Goal: Communication & Community: Answer question/provide support

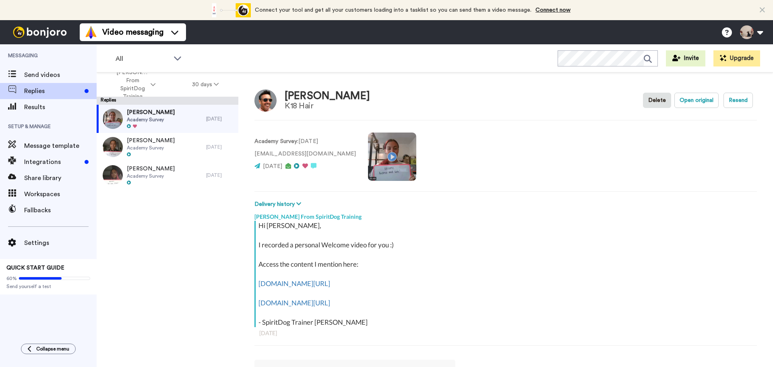
scroll to position [2, 0]
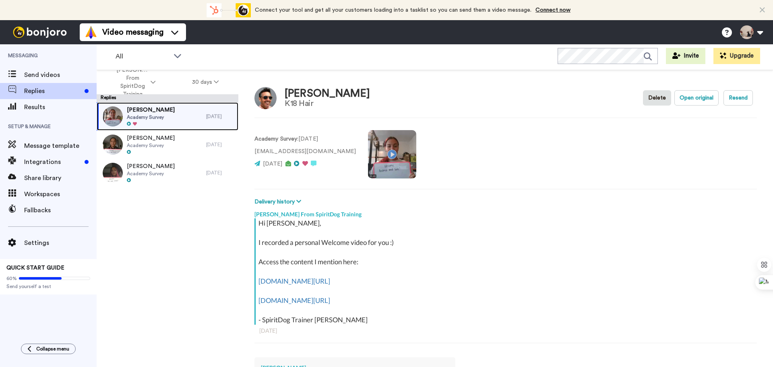
click at [171, 113] on div "[PERSON_NAME] Academy Survey" at bounding box center [151, 116] width 109 height 28
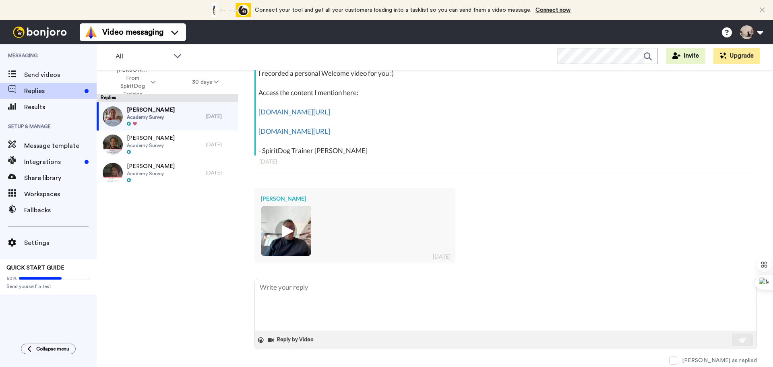
click at [291, 233] on img at bounding box center [286, 231] width 22 height 22
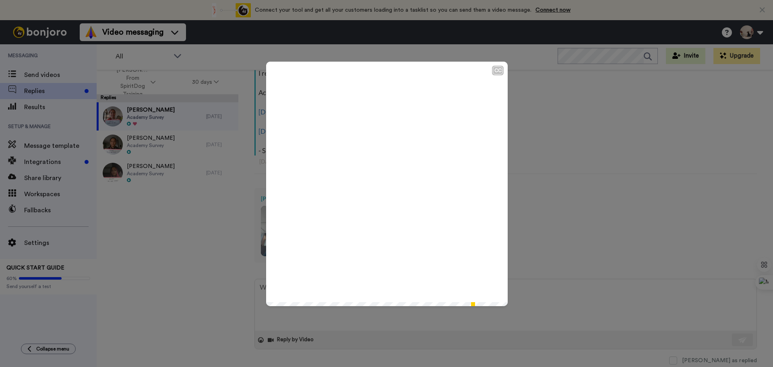
click at [359, 144] on video at bounding box center [386, 182] width 241 height 241
type textarea "x"
click at [582, 216] on div "CC Play/Pause 0:57 / 0:57" at bounding box center [386, 183] width 773 height 367
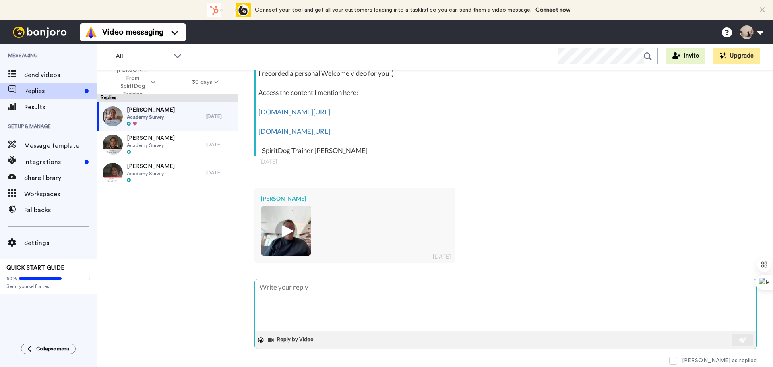
click at [324, 299] on textarea at bounding box center [505, 305] width 501 height 52
type textarea "I"
type textarea "x"
type textarea "I"
type textarea "x"
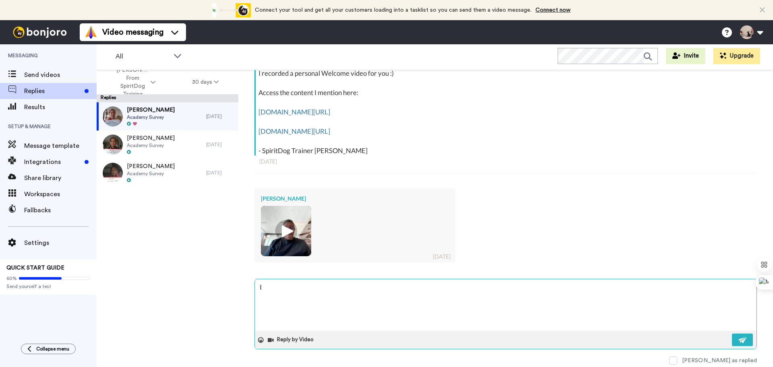
type textarea "I h"
type textarea "x"
type textarea "I ho"
type textarea "x"
type textarea "I hop"
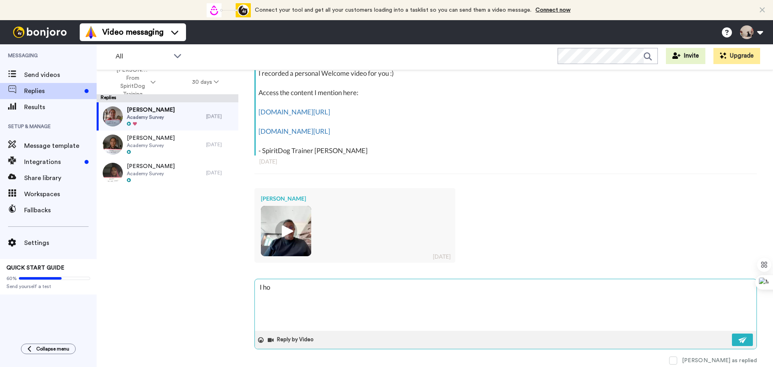
type textarea "x"
type textarea "I hope"
type textarea "x"
type textarea "I hope"
type textarea "x"
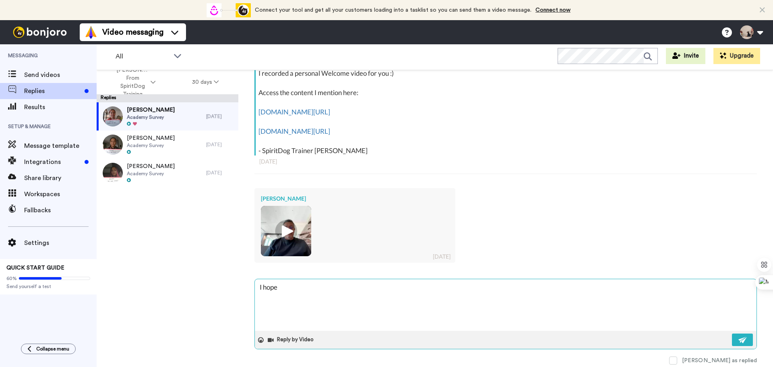
type textarea "I hope y"
type textarea "x"
type textarea "I hope yo"
type textarea "x"
type textarea "I hope you"
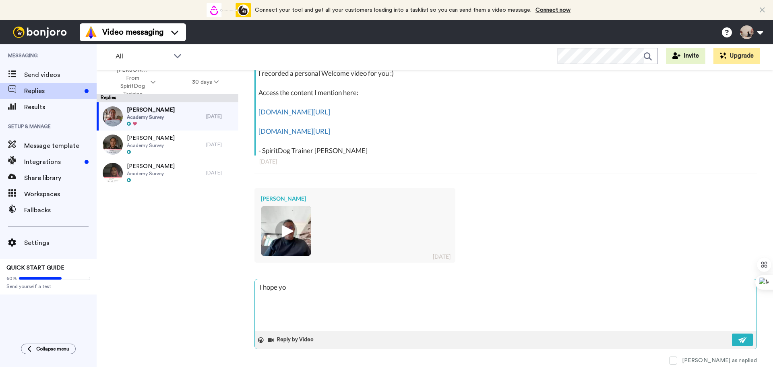
type textarea "x"
type textarea "I hope you"
type textarea "x"
type textarea "I hope you h"
type textarea "x"
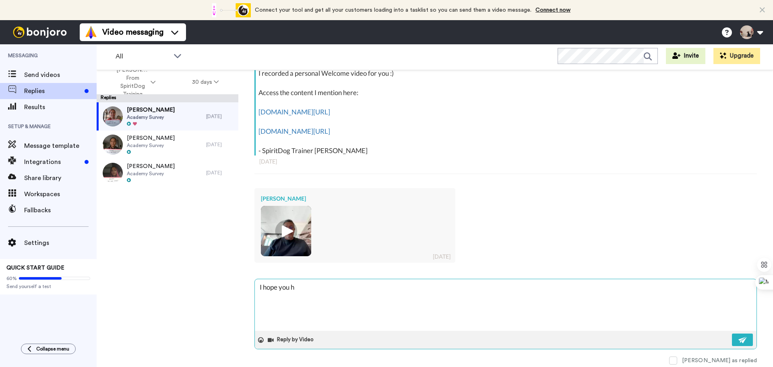
type textarea "I hope you ha"
type textarea "x"
type textarea "I hope you had"
type textarea "x"
type textarea "I hope you had"
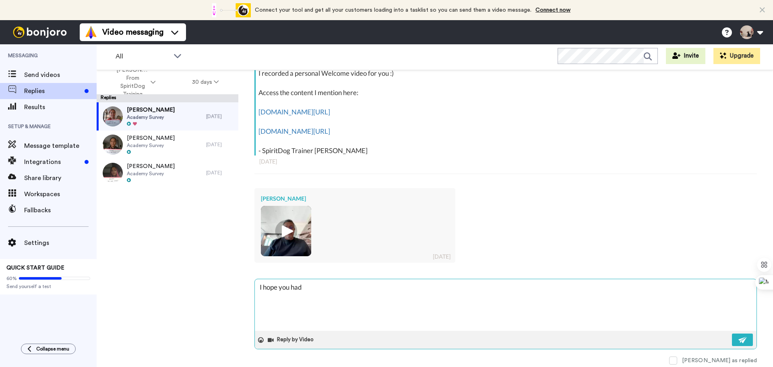
type textarea "x"
type textarea "I hope you had a"
type textarea "x"
type textarea "I hope you had a"
type textarea "x"
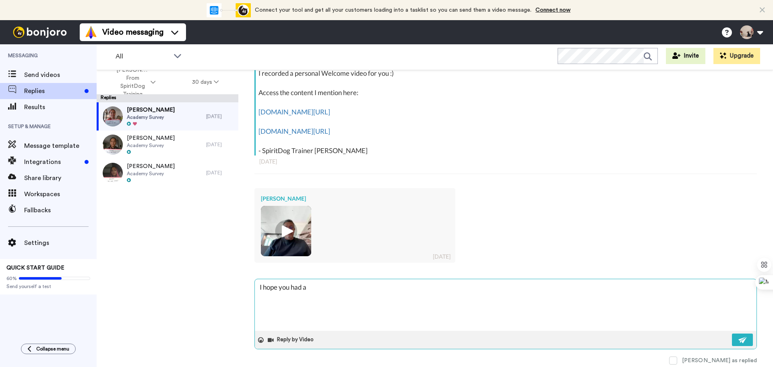
type textarea "I hope you had a g"
type textarea "x"
type textarea "I hope you had a gr"
type textarea "x"
type textarea "I hope you had a gre"
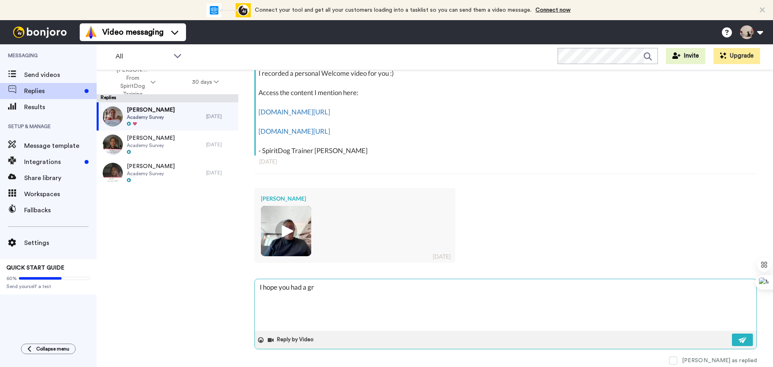
type textarea "x"
type textarea "I hope you had a grea"
type textarea "x"
type textarea "I hope you had a great"
type textarea "x"
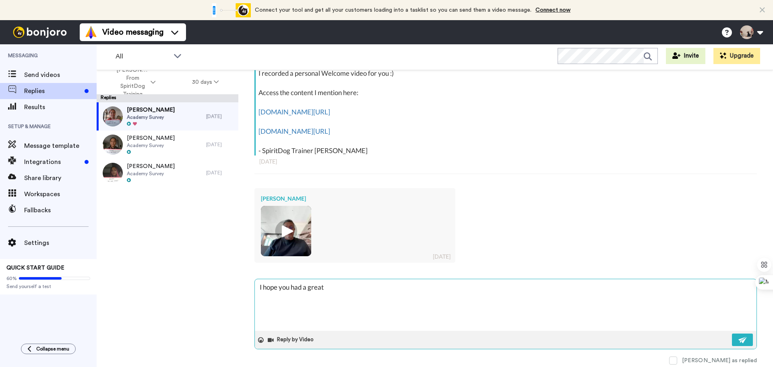
type textarea "I hope you had a great"
type textarea "x"
type textarea "I hope you had a great t"
type textarea "x"
type textarea "I hope you had a great ti"
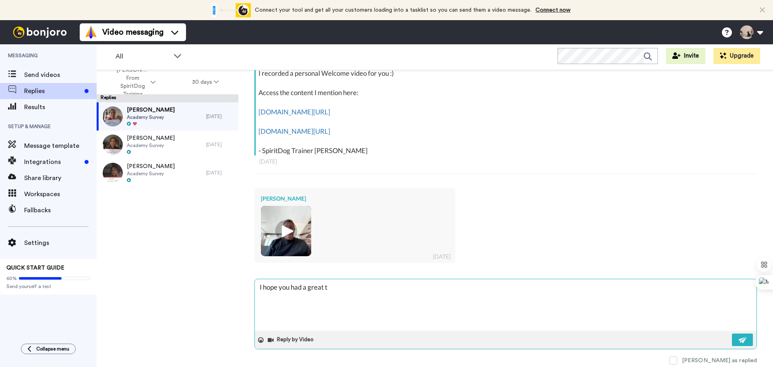
type textarea "x"
type textarea "I hope you had a great tin"
type textarea "x"
type textarea "I hope you had a great tinm"
type textarea "x"
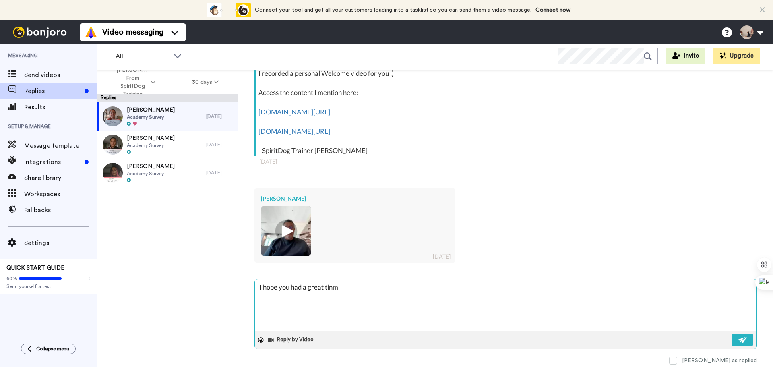
type textarea "I hope you had a great tinme"
type textarea "x"
type textarea "I hope you had a great tinm"
type textarea "x"
type textarea "I hope you had a great tin"
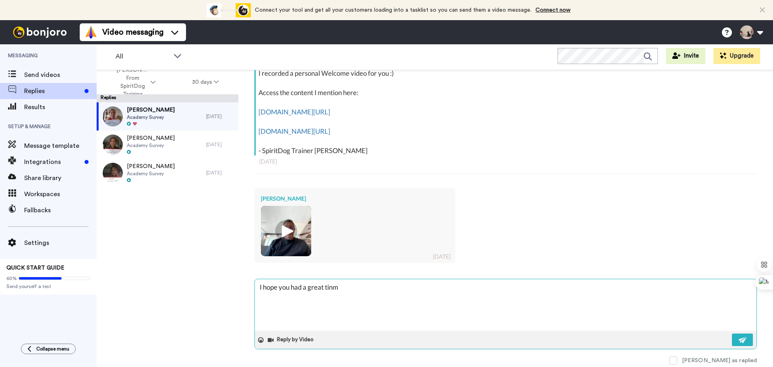
type textarea "x"
type textarea "I hope you had a great ti"
type textarea "x"
type textarea "I hope you had a great [PERSON_NAME]"
type textarea "x"
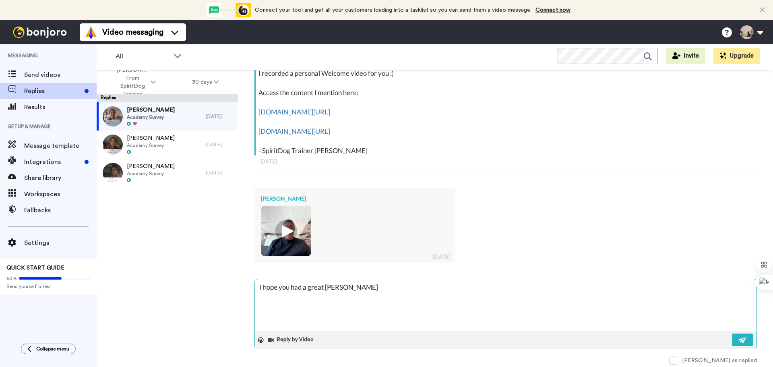
type textarea "I hope you had a great time"
type textarea "x"
type textarea "I hope you had a great time"
type textarea "x"
type textarea "I hope you had a great time o"
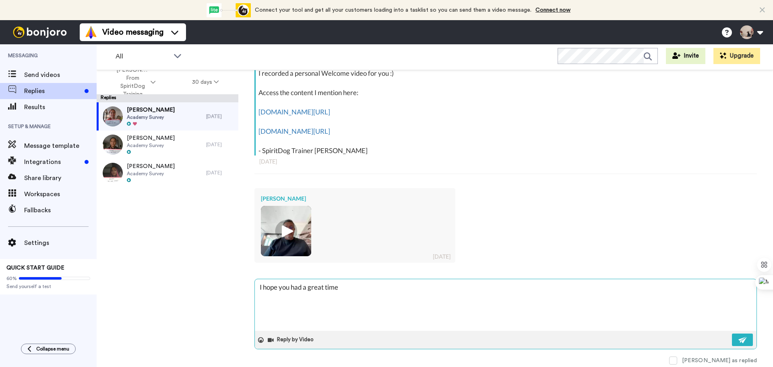
type textarea "x"
type textarea "I hope you had a great time on"
type textarea "x"
type textarea "I hope you had a great time on"
type textarea "x"
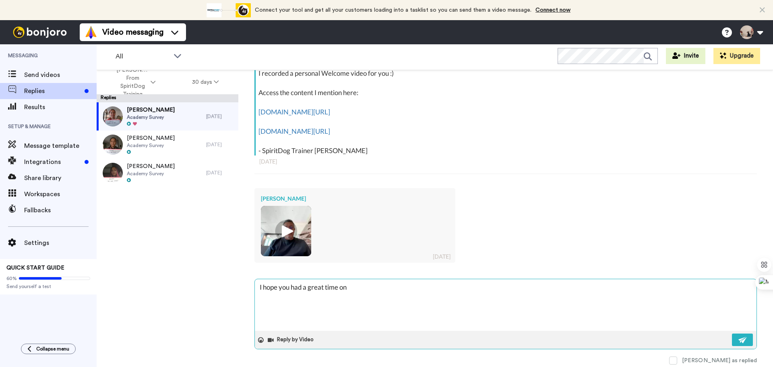
type textarea "I hope you had a great time on v"
type textarea "x"
type textarea "I hope you had a great time on va"
type textarea "x"
type textarea "I hope you had a great time on vac"
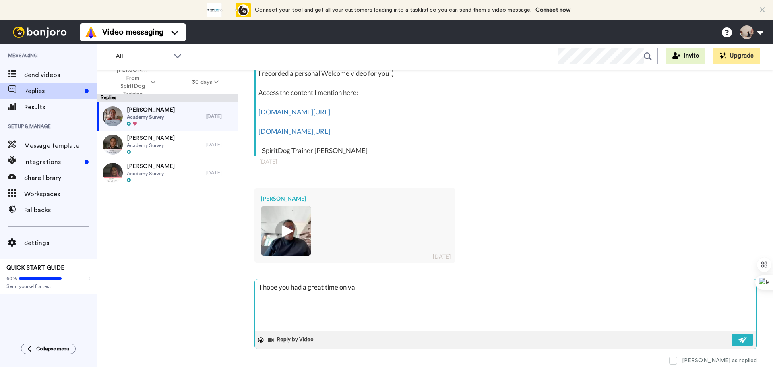
type textarea "x"
type textarea "I hope you had a great time on [PERSON_NAME]"
type textarea "x"
type textarea "I hope you had a great time on vacat"
type textarea "x"
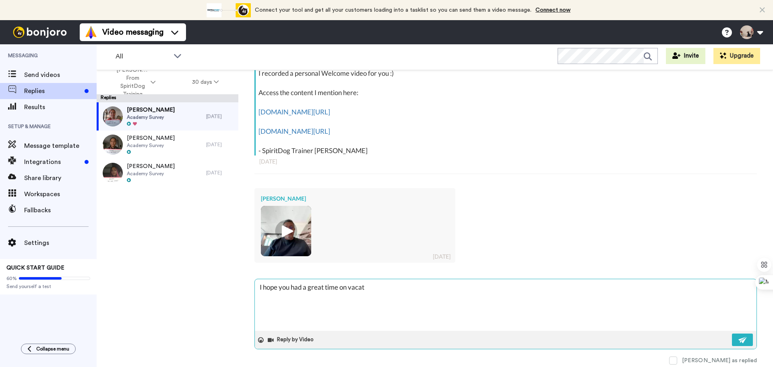
type textarea "I hope you had a great time on vacati"
type textarea "x"
type textarea "I hope you had a great time on vacatio"
type textarea "x"
type textarea "I hope you had a great time on vacation"
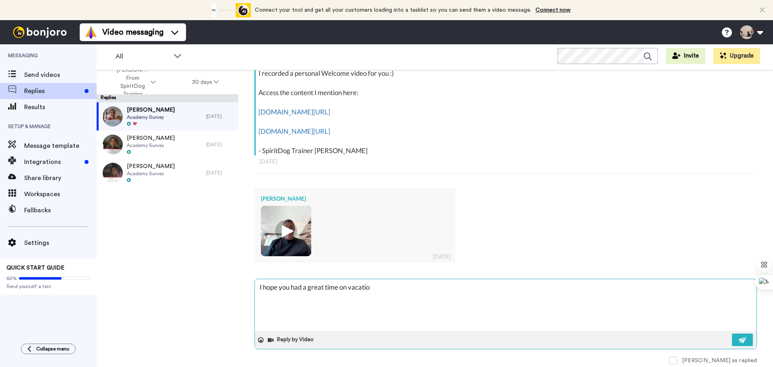
type textarea "x"
type textarea "I hope you had a great time on vacation!"
type textarea "x"
type textarea "I hope you had a great time on vacation!"
type textarea "x"
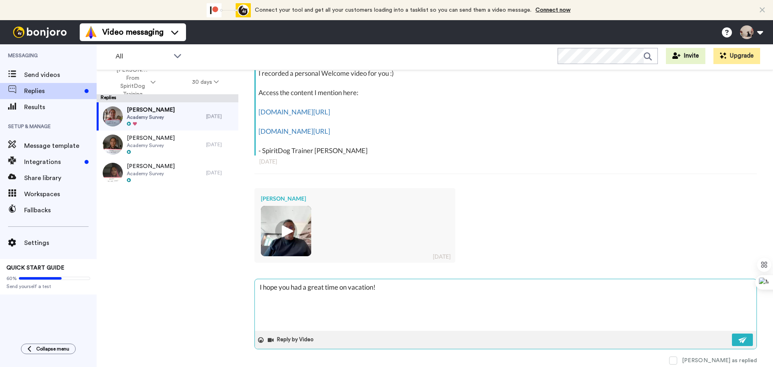
type textarea "I hope you had a great time on vacation! I"
type textarea "x"
type textarea "I hope you had a great time on vacation! I"
type textarea "x"
type textarea "I hope you had a great time on vacation! I a"
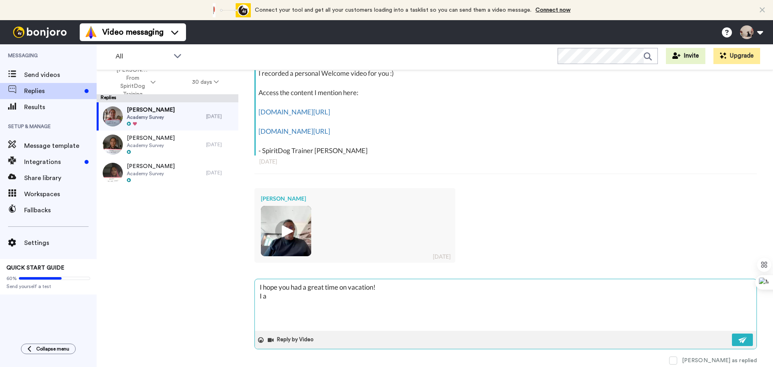
type textarea "x"
type textarea "I hope you had a great time on vacation! I am"
type textarea "x"
type textarea "I hope you had a great time on vacation! I am"
type textarea "x"
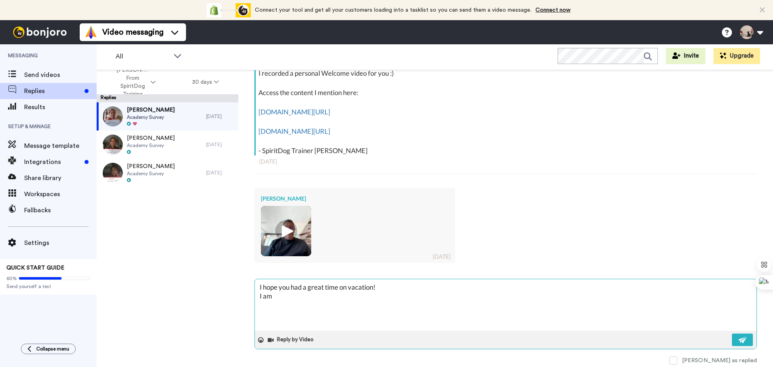
type textarea "I hope you had a great time on vacation! I am e"
type textarea "x"
type textarea "I hope you had a great time on vacation! I am ex"
type textarea "x"
type textarea "I hope you had a great time on vacation! I am exc"
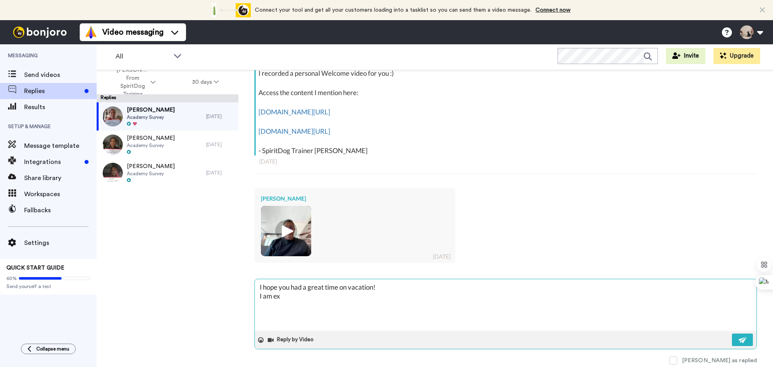
type textarea "x"
type textarea "I hope you had a great time on vacation! I am exci"
type textarea "x"
type textarea "I hope you had a great time on vacation! I am excit"
type textarea "x"
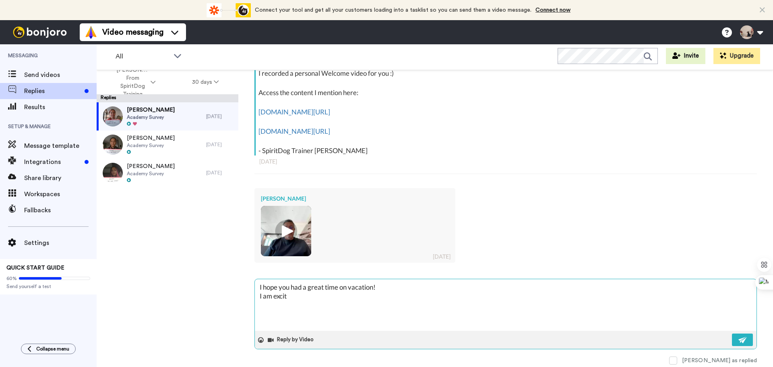
type textarea "I hope you had a great time on vacation! I am excite"
type textarea "x"
type textarea "I hope you had a great time on vacation! I am excited"
type textarea "x"
type textarea "I hope you had a great time on vacation! I am excited"
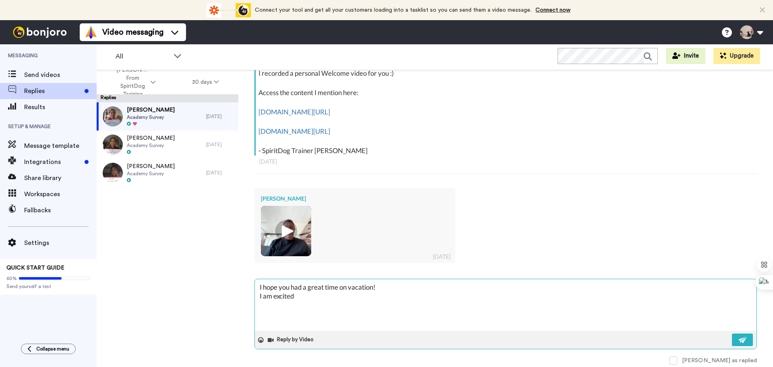
type textarea "x"
type textarea "I hope you had a great time on vacation! I am excited f"
type textarea "x"
type textarea "I hope you had a great time on vacation! I am excited fo"
type textarea "x"
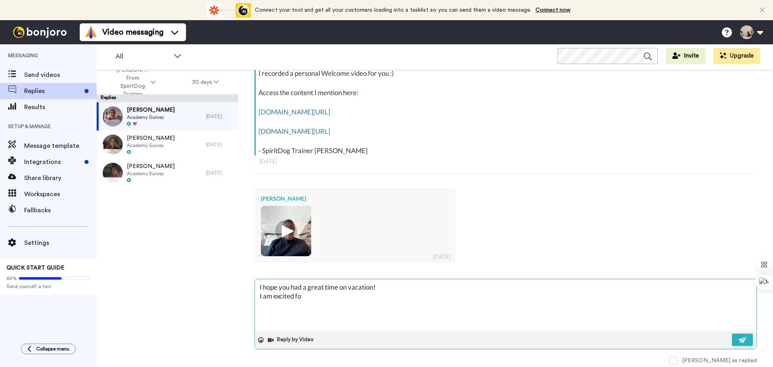
type textarea "I hope you had a great time on vacation! I am excited for"
type textarea "x"
type textarea "I hope you had a great time on vacation! I am excited for"
type textarea "x"
type textarea "I hope you had a great time on vacation! I am excited for y"
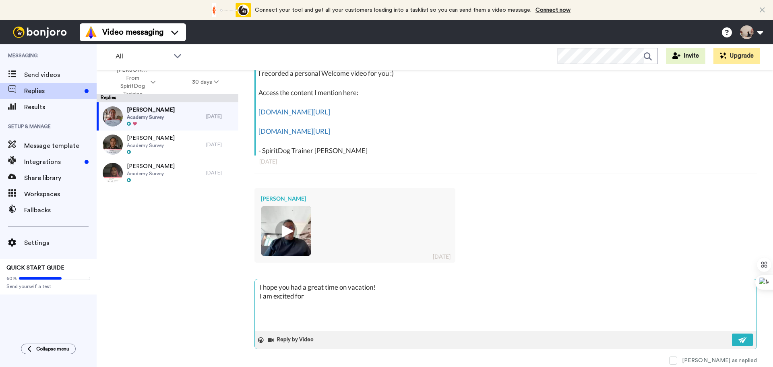
type textarea "x"
type textarea "I hope you had a great time on vacation! I am excited for yo"
type textarea "x"
type textarea "I hope you had a great time on vacation! I am excited for you"
type textarea "x"
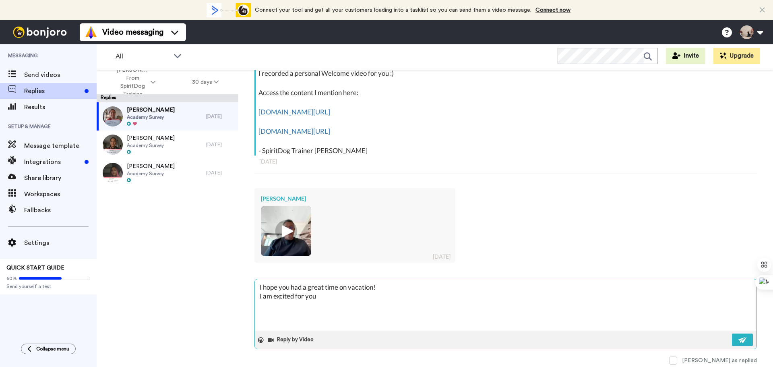
type textarea "I hope you had a great time on vacation! I am excited for you"
type textarea "x"
type textarea "I hope you had a great time on vacation! I am excited for you t"
type textarea "x"
type textarea "I hope you had a great time on vacation! I am excited for you to"
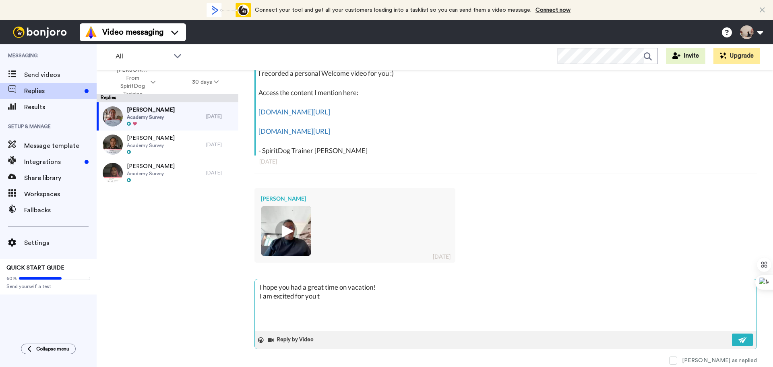
type textarea "x"
type textarea "I hope you had a great time on vacation! I am excited for you to"
type textarea "x"
type textarea "I hope you had a great time on vacation! I am excited for you to s"
type textarea "x"
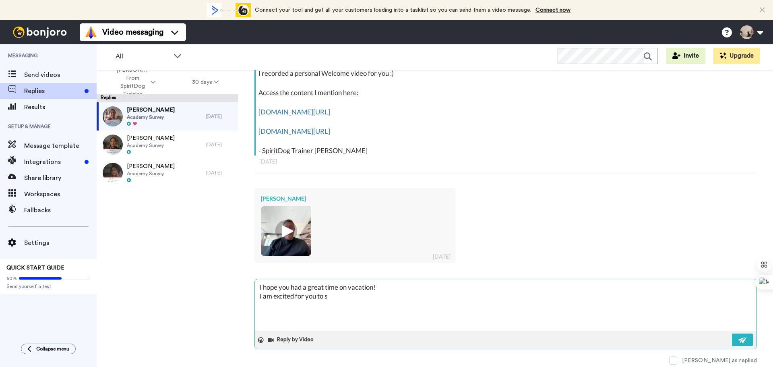
type textarea "I hope you had a great time on vacation! I am excited for you to st"
type textarea "x"
type textarea "I hope you had a great time on vacation! I am excited for you to sta"
type textarea "x"
type textarea "I hope you had a great time on vacation! I am excited for you to star"
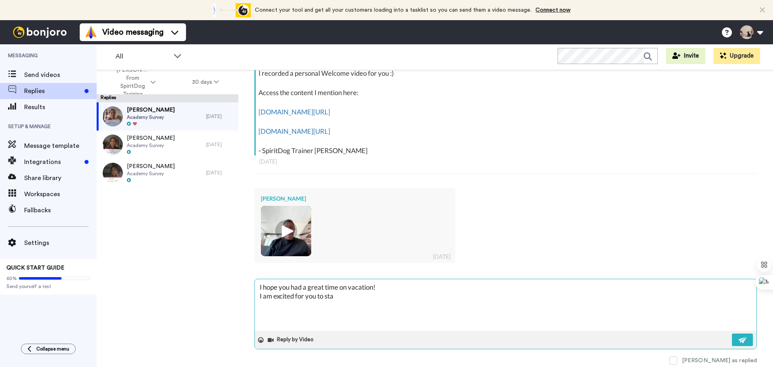
type textarea "x"
type textarea "I hope you had a great time on vacation! I am excited for you to start"
type textarea "x"
type textarea "I hope you had a great time on vacation! I am excited for you to start"
type textarea "x"
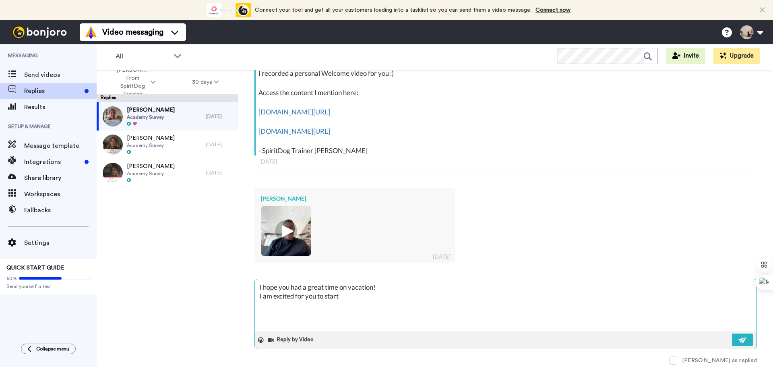
type textarea "I hope you had a great time on vacation! I am excited for you to start w"
type textarea "x"
type textarea "I hope you had a great time on vacation! I am excited for you to start wo"
type textarea "x"
type textarea "I hope you had a great time on vacation! I am excited for you to start wor"
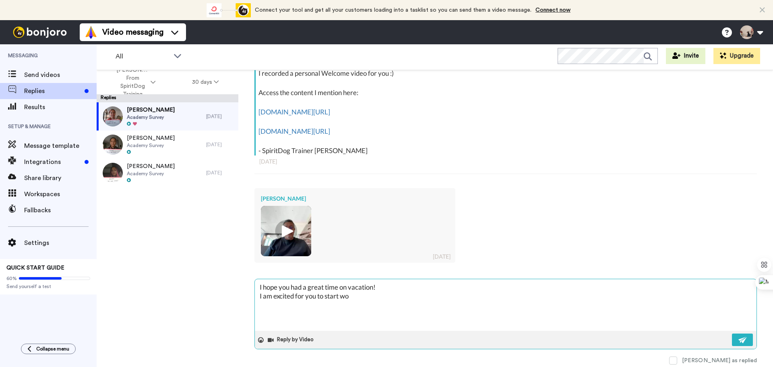
type textarea "x"
type textarea "I hope you had a great time on vacation! I am excited for you to start work"
type textarea "x"
type textarea "I hope you had a great time on vacation! I am excited for you to start worki"
type textarea "x"
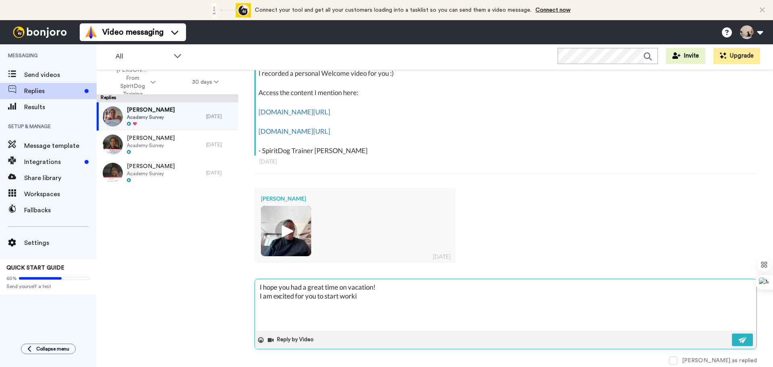
type textarea "I hope you had a great time on vacation! I am excited for you to start workin"
type textarea "x"
type textarea "I hope you had a great time on vacation! I am excited for you to start working"
type textarea "x"
type textarea "I hope you had a great time on vacation! I am excited for you to start working"
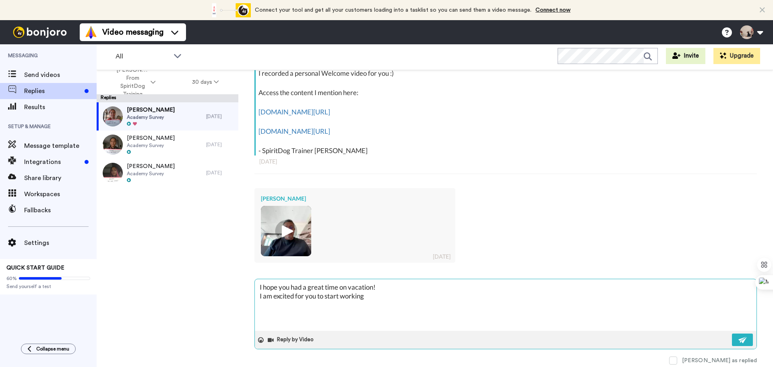
type textarea "x"
type textarea "I hope you had a great time on vacation! I am excited for you to start working w"
type textarea "x"
type textarea "I hope you had a great time on vacation! I am excited for you to start working …"
type textarea "x"
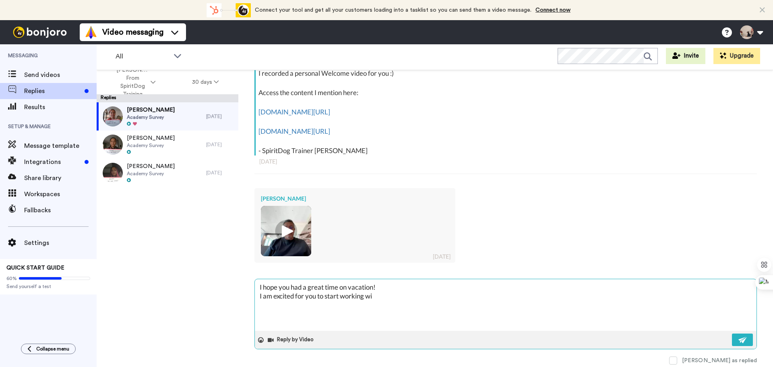
type textarea "I hope you had a great time on vacation! I am excited for you to start working …"
type textarea "x"
type textarea "I hope you had a great time on vacation! I am excited for you to start working …"
type textarea "x"
type textarea "I hope you had a great time on vacation! I am excited for you to start working …"
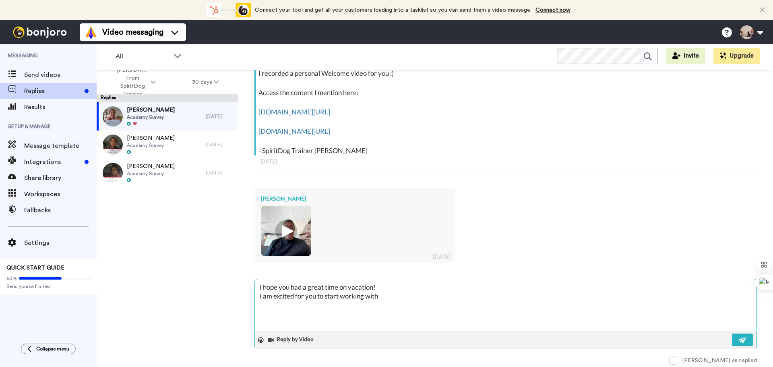
type textarea "x"
type textarea "I hope you had a great time on vacation! I am excited for you to start working …"
type textarea "x"
type textarea "I hope you had a great time on vacation! I am excited for you to start working …"
type textarea "x"
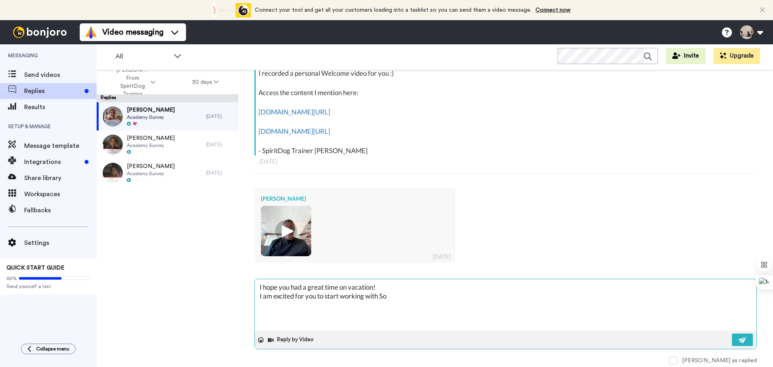
type textarea "I hope you had a great time on vacation! I am excited for you to start working …"
type textarea "x"
type textarea "I hope you had a great time on vacation! I am excited for you to start working …"
type textarea "x"
type textarea "I hope you had a great time on vacation! I am excited for you to start working …"
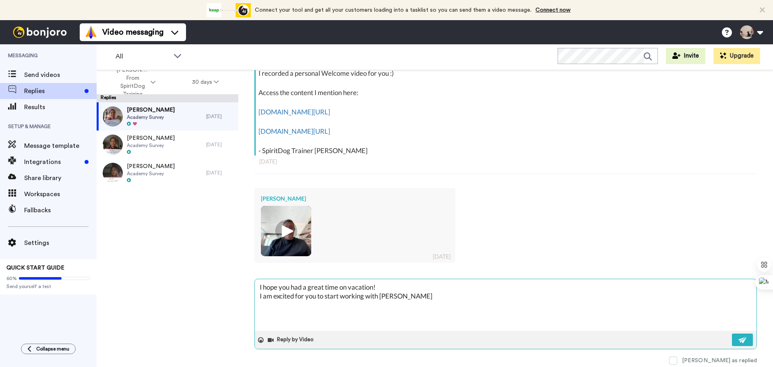
type textarea "x"
type textarea "I hope you had a great time on vacation! I am excited for you to start working …"
type textarea "x"
type textarea "I hope you had a great time on vacation! I am excited for you to start working …"
type textarea "x"
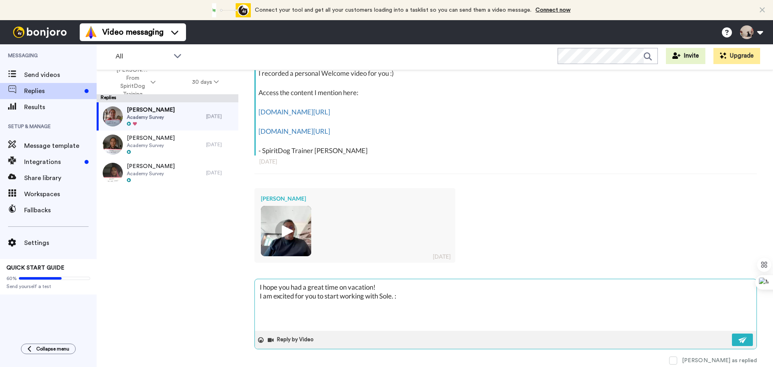
type textarea "I hope you had a great time on vacation! I am excited for you to start working …"
type textarea "x"
type textarea "I hope you had a great time on vacation! I am excited for you to start working …"
click at [733, 344] on button at bounding box center [742, 339] width 21 height 12
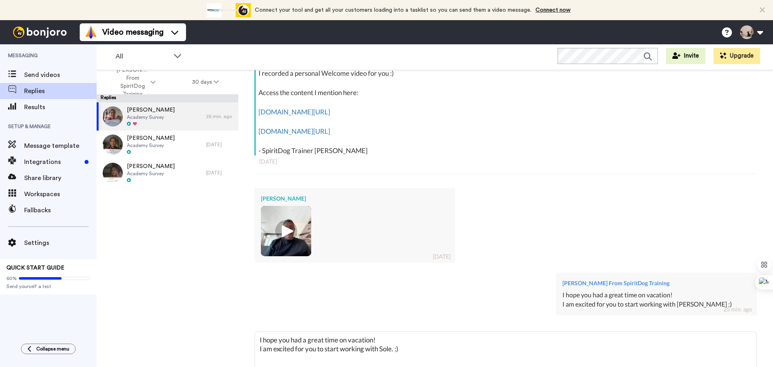
type textarea "x"
